Goal: Find contact information: Find contact information

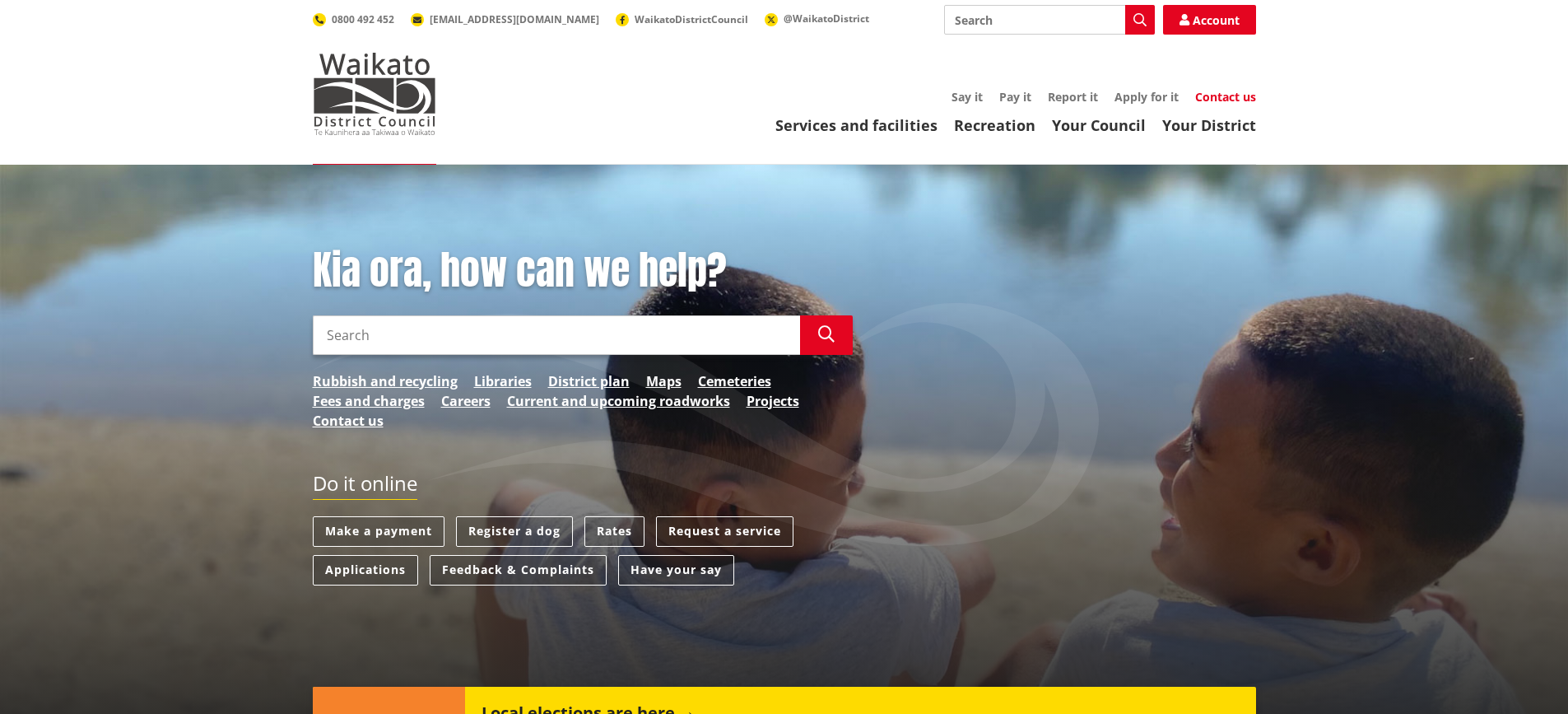
click at [1213, 103] on link "Contact us" at bounding box center [1226, 97] width 61 height 16
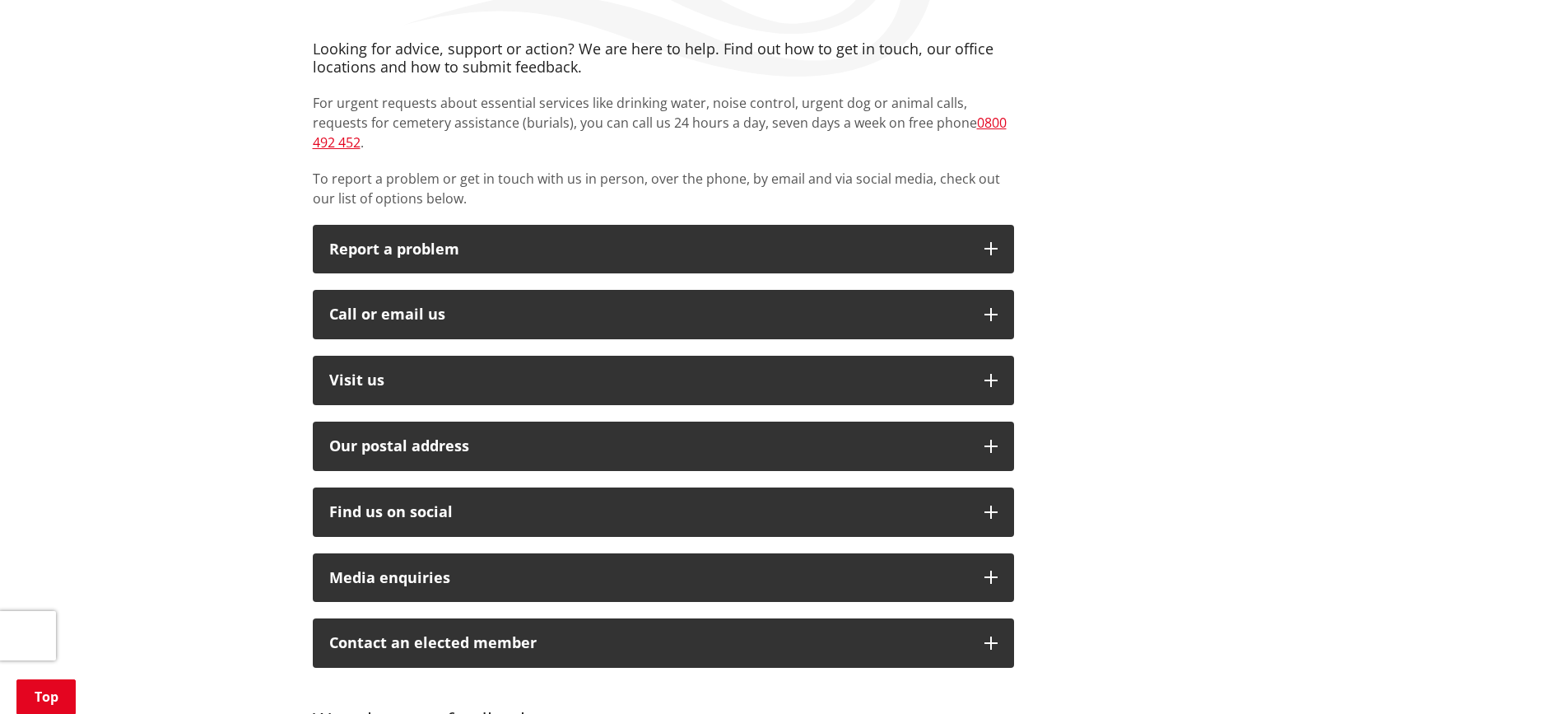
scroll to position [251, 0]
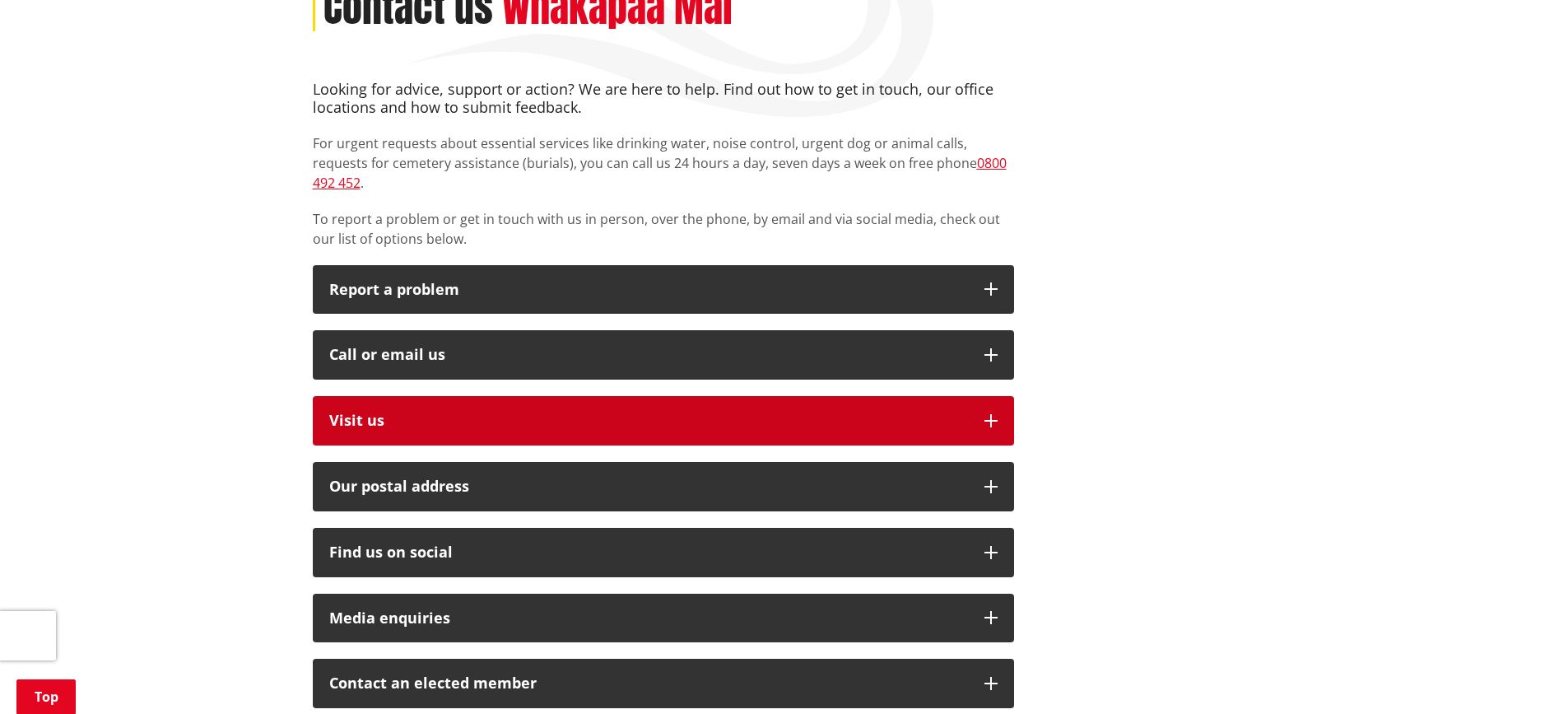
click at [377, 413] on p "Visit us" at bounding box center [649, 421] width 639 height 17
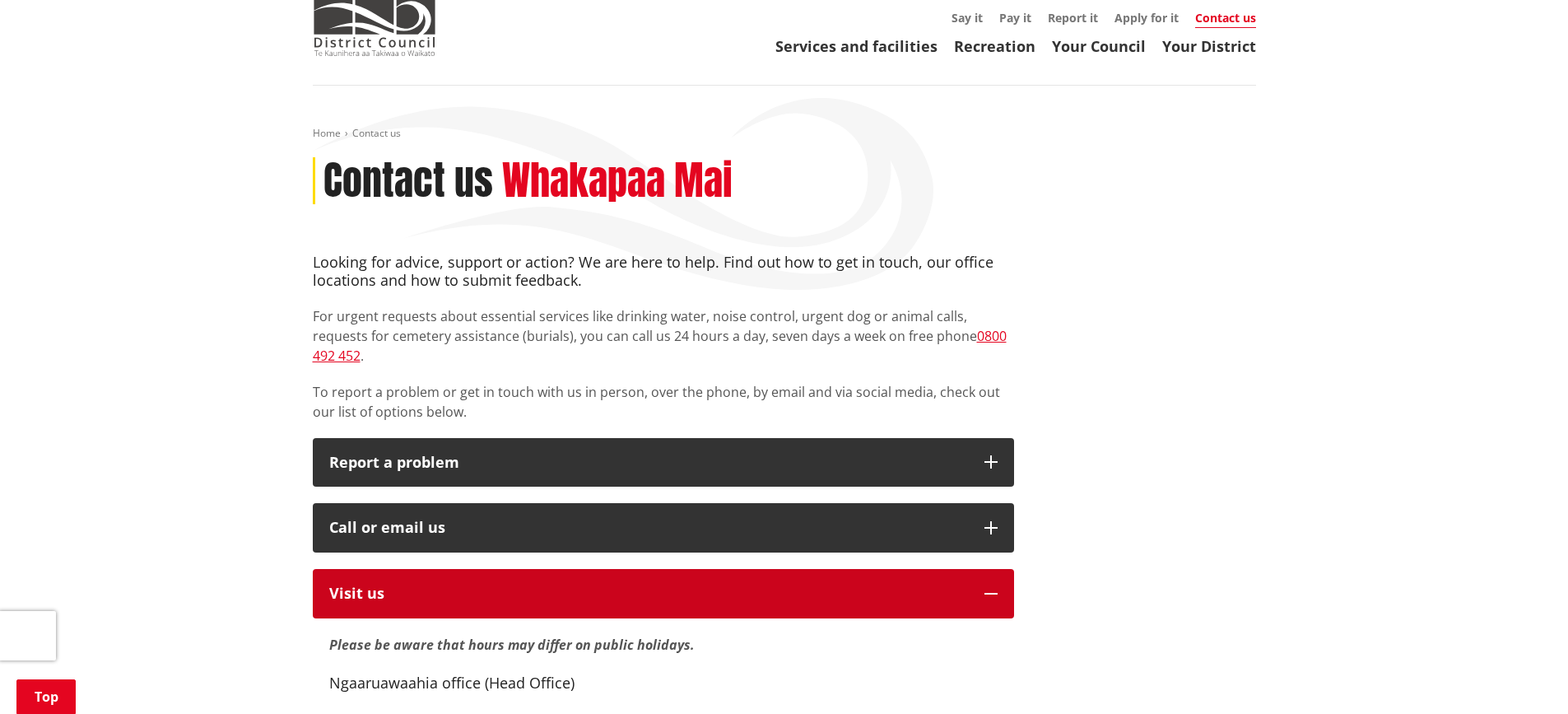
scroll to position [0, 0]
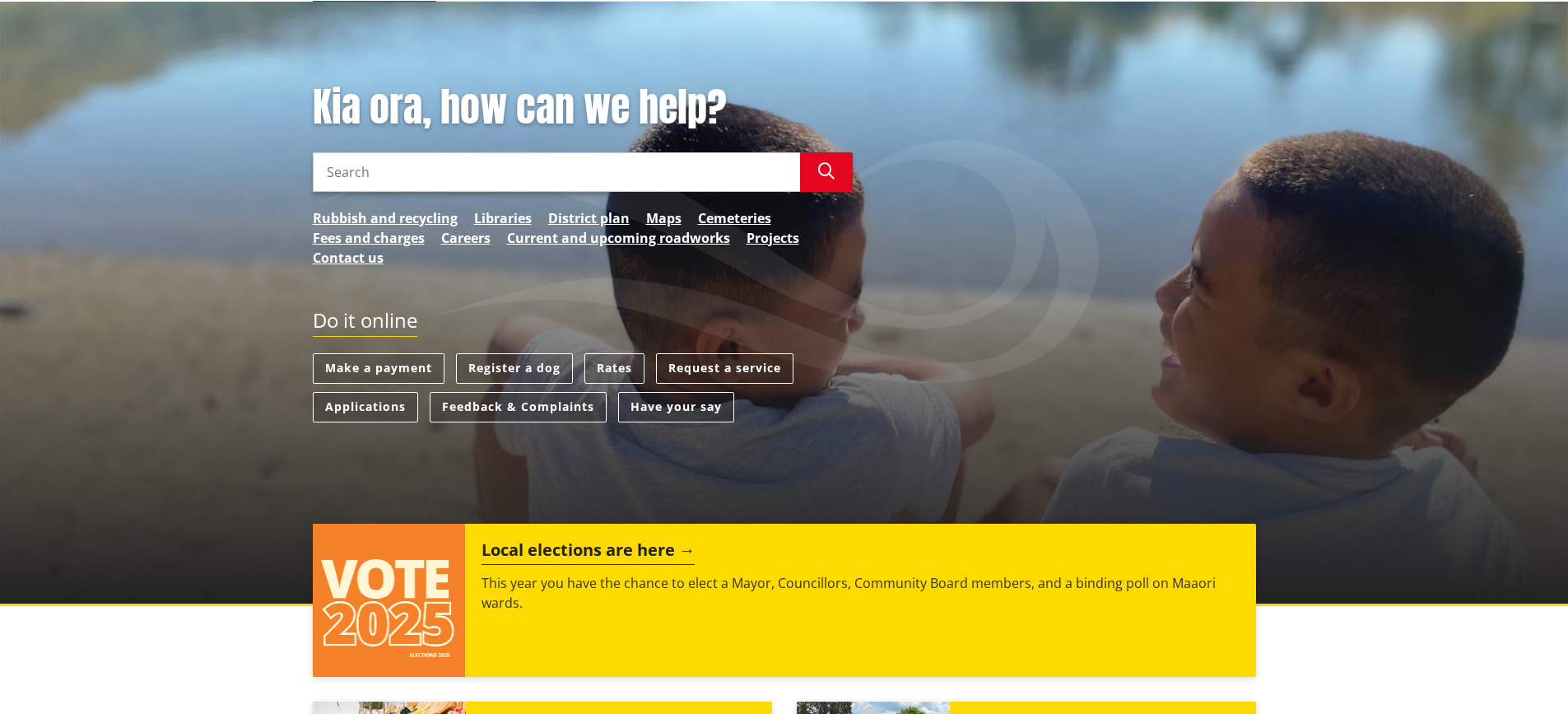
scroll to position [164, 0]
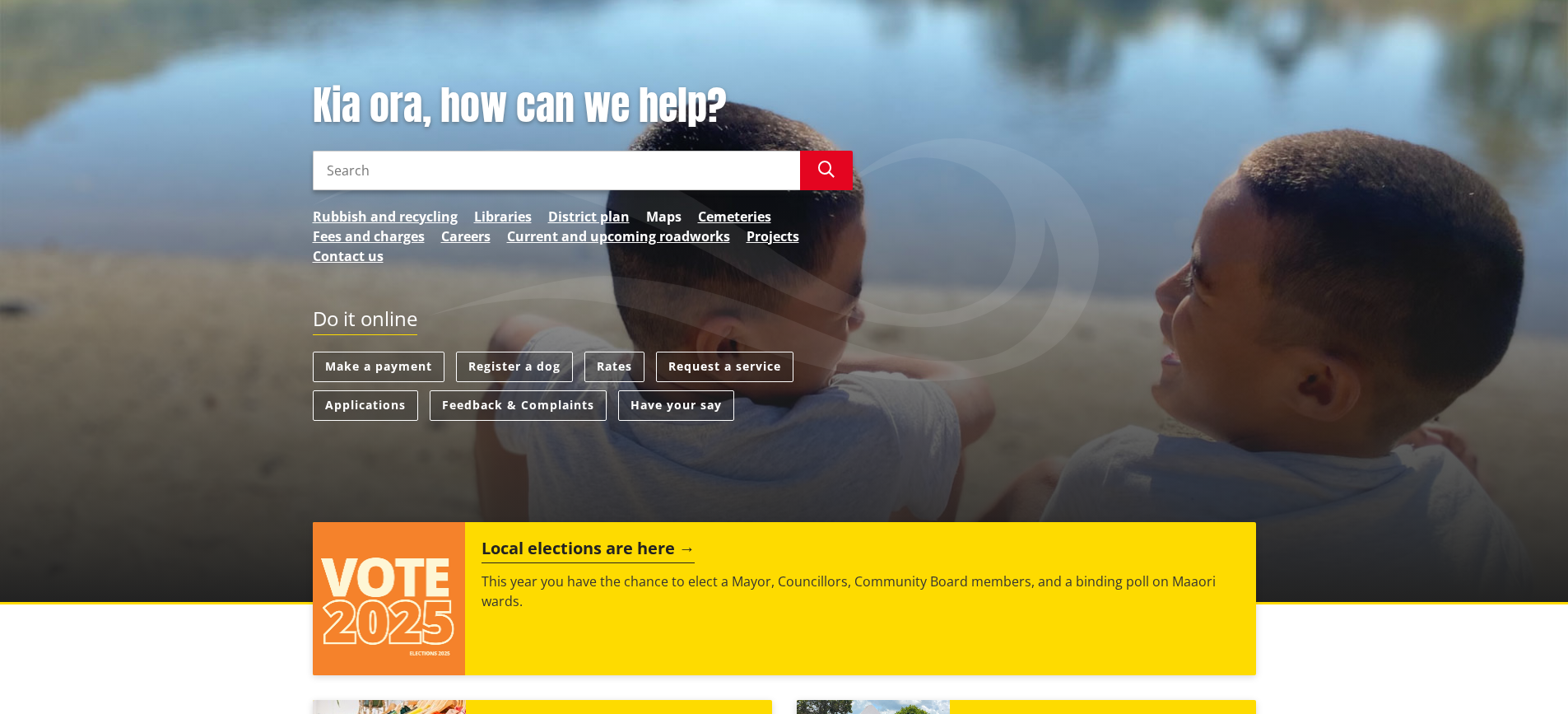
click at [669, 220] on link "Maps" at bounding box center [664, 216] width 35 height 20
